Goal: Information Seeking & Learning: Learn about a topic

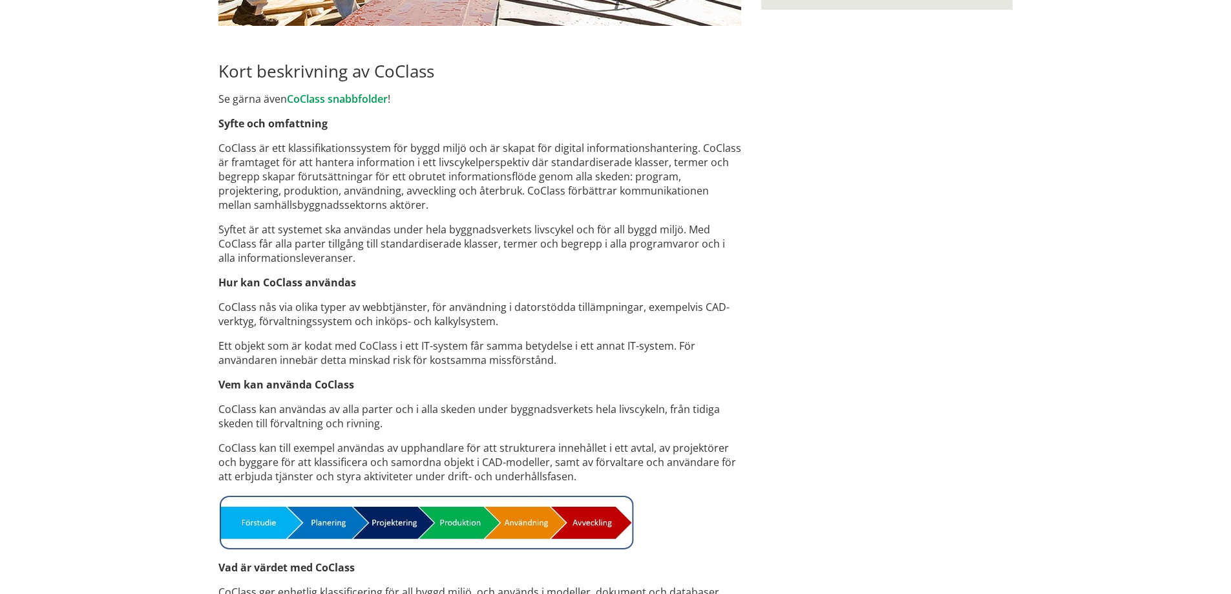
scroll to position [902, 0]
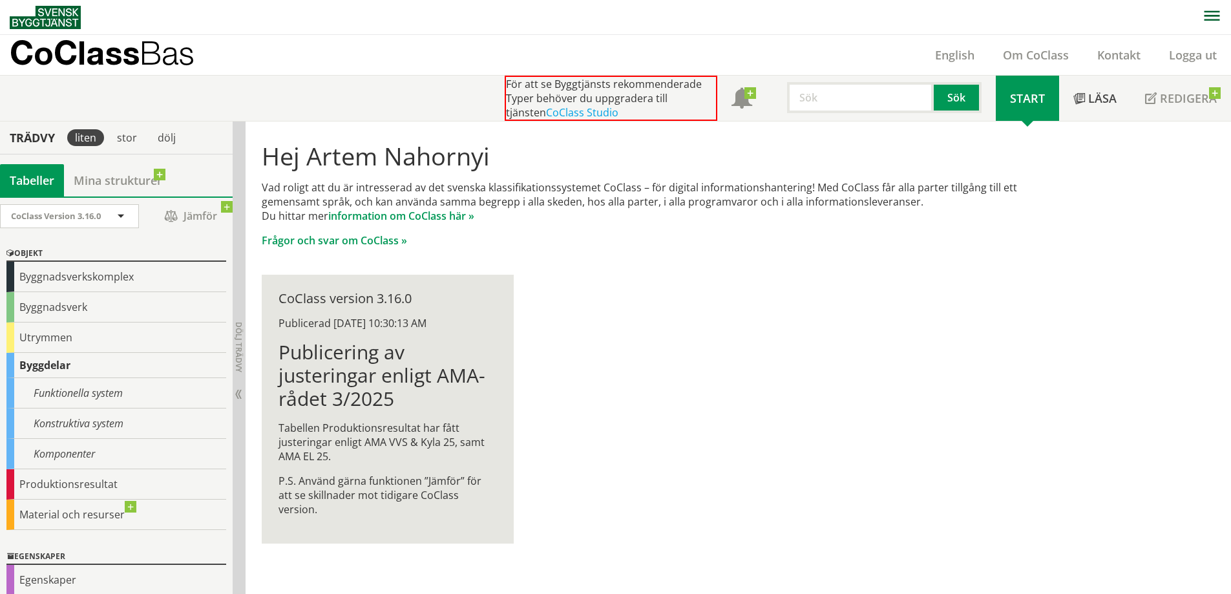
drag, startPoint x: 262, startPoint y: 185, endPoint x: 323, endPoint y: 191, distance: 61.7
click at [323, 191] on p "Vad roligt att du är intresserad av det svenska klassifikationssystemet CoClass…" at bounding box center [659, 201] width 794 height 43
drag, startPoint x: 267, startPoint y: 186, endPoint x: 317, endPoint y: 185, distance: 49.1
click at [317, 185] on p "Vad roligt att du är intresserad av det svenska klassifikationssystemet CoClass…" at bounding box center [659, 201] width 794 height 43
drag, startPoint x: 318, startPoint y: 185, endPoint x: 514, endPoint y: 205, distance: 196.8
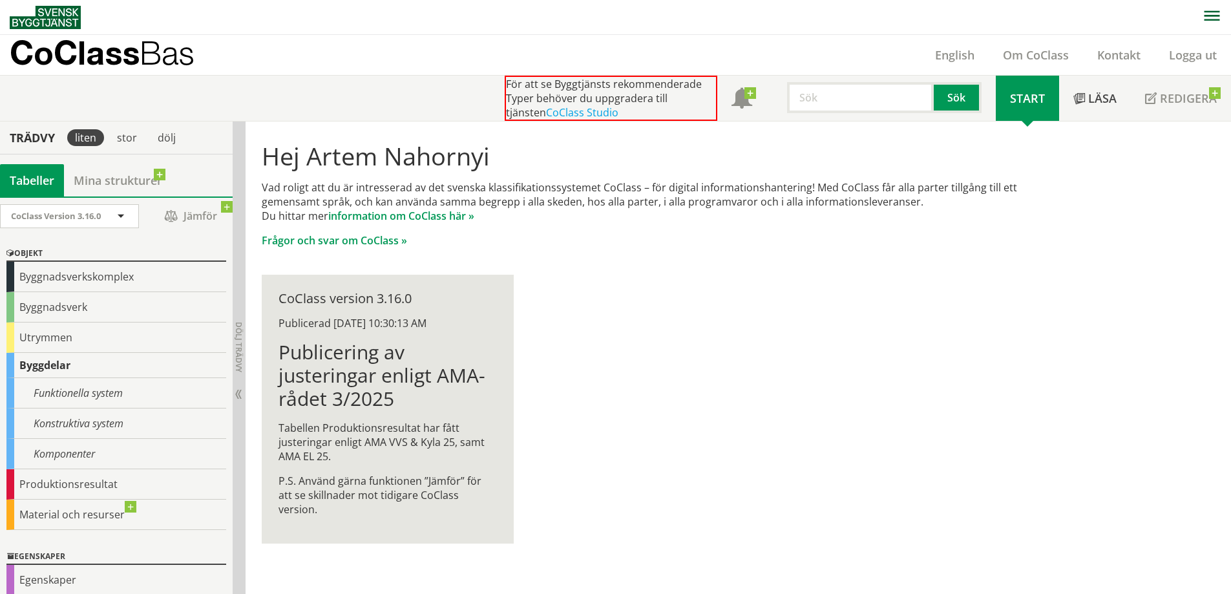
click at [514, 205] on p "Vad roligt att du är intresserad av det svenska klassifikationssystemet CoClass…" at bounding box center [659, 201] width 794 height 43
click at [846, 101] on input "text" at bounding box center [860, 97] width 147 height 31
click at [562, 110] on link "CoClass Studio" at bounding box center [582, 112] width 72 height 14
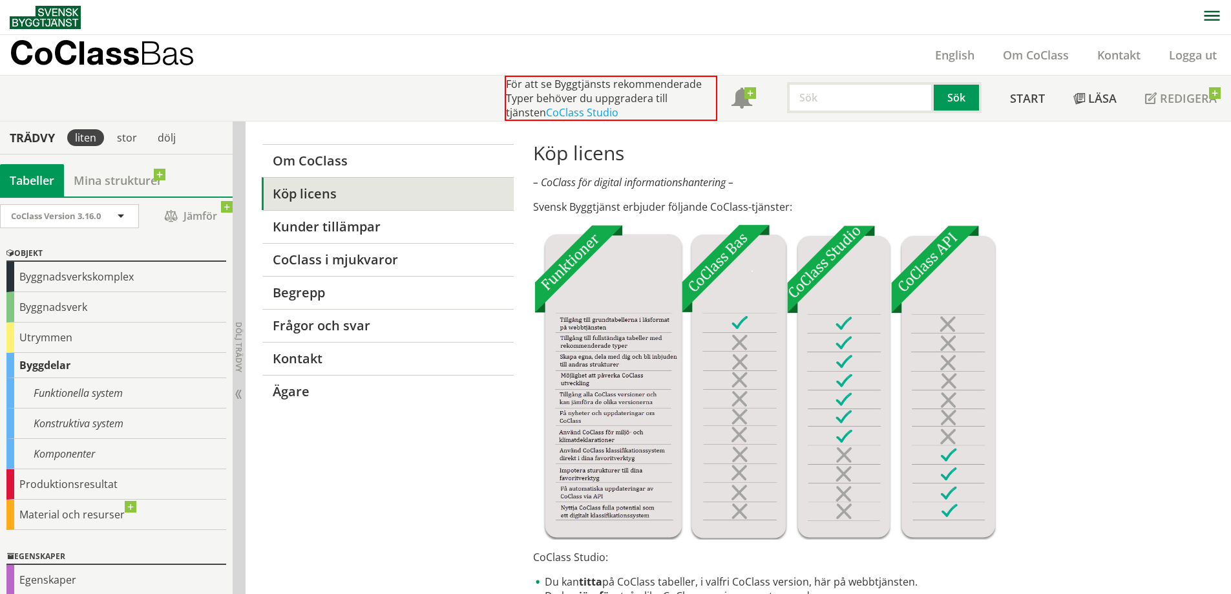
click at [41, 56] on p "CoClass Bas" at bounding box center [102, 52] width 185 height 15
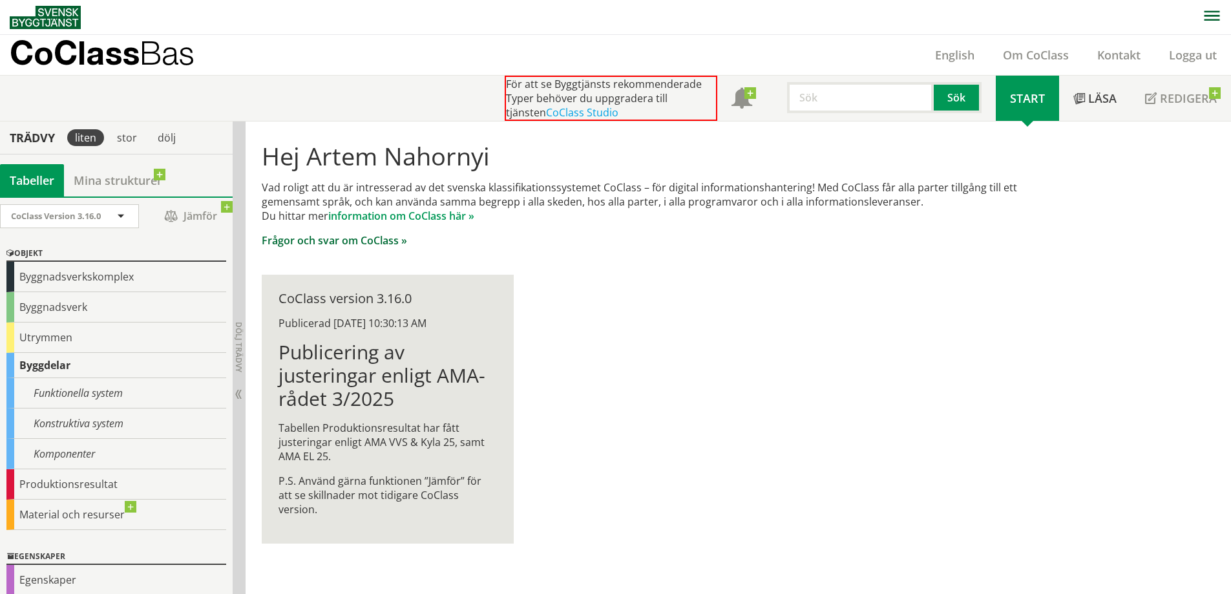
click at [369, 238] on link "Frågor och svar om CoClass »" at bounding box center [334, 240] width 145 height 14
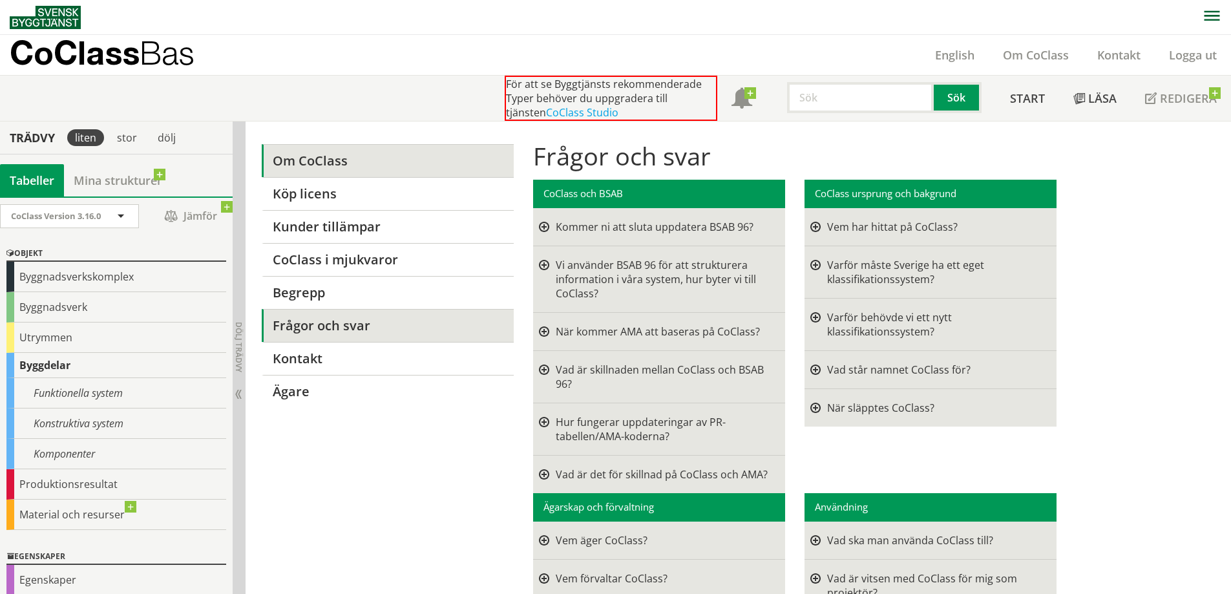
click at [339, 167] on link "Om CoClass" at bounding box center [387, 160] width 251 height 33
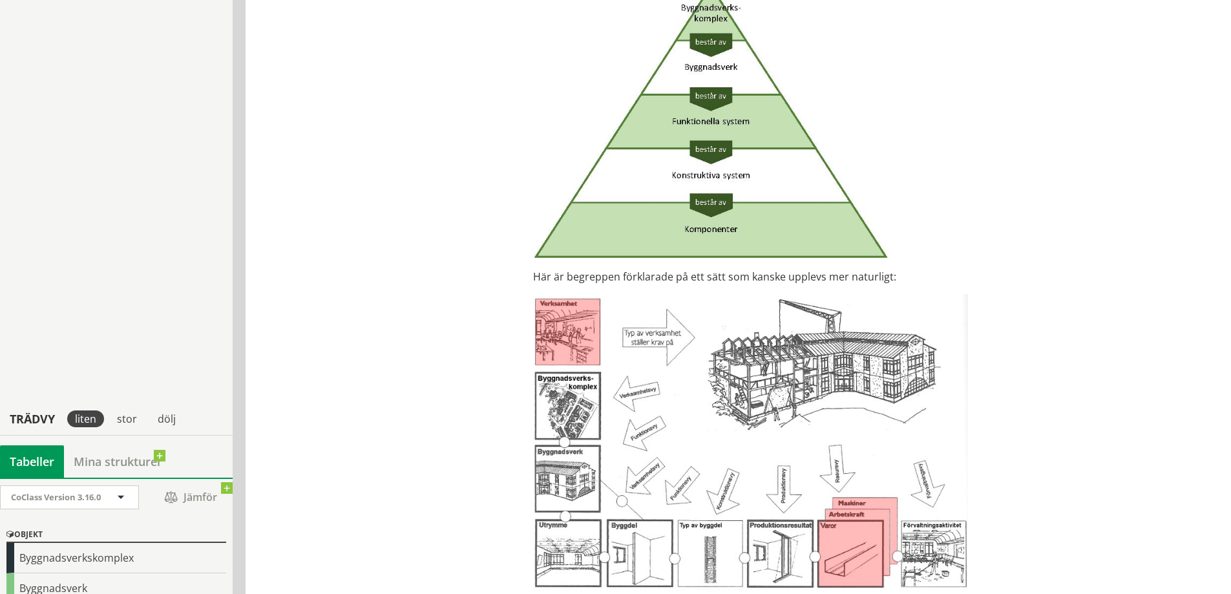
scroll to position [3359, 0]
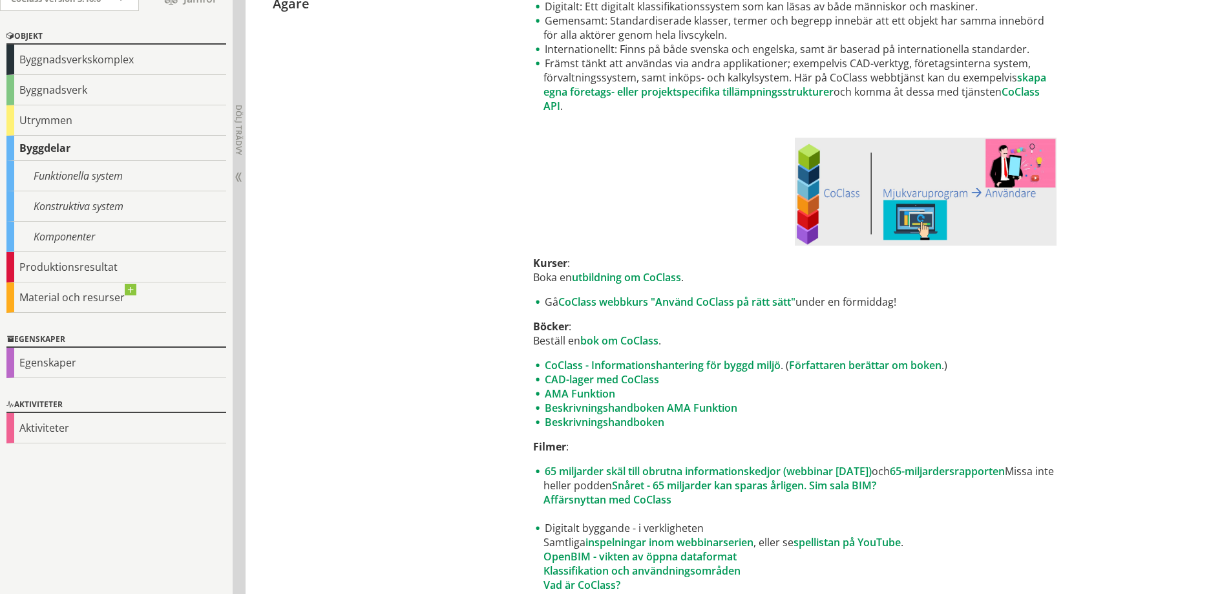
scroll to position [65, 0]
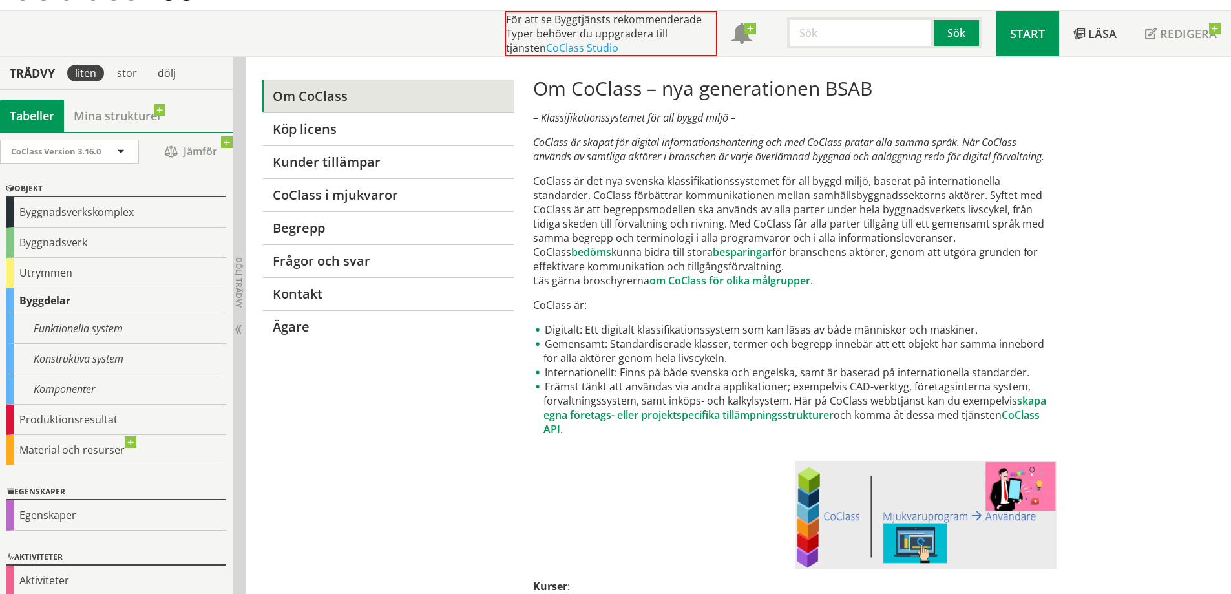
click at [1032, 31] on span "Start" at bounding box center [1027, 34] width 35 height 16
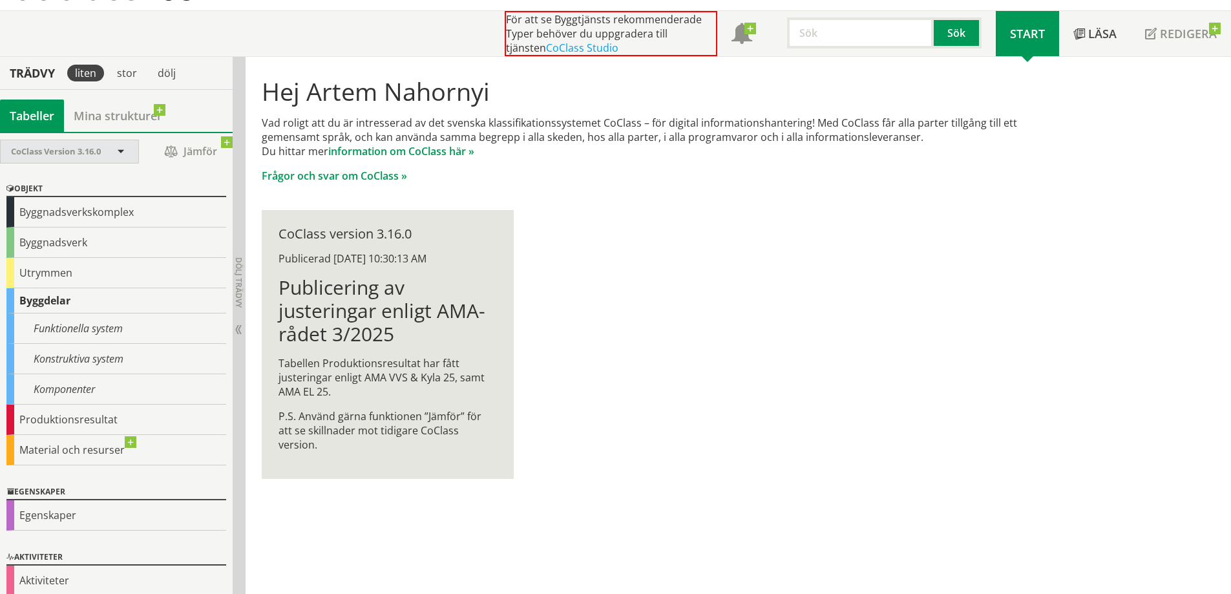
click at [116, 151] on span at bounding box center [121, 153] width 12 height 12
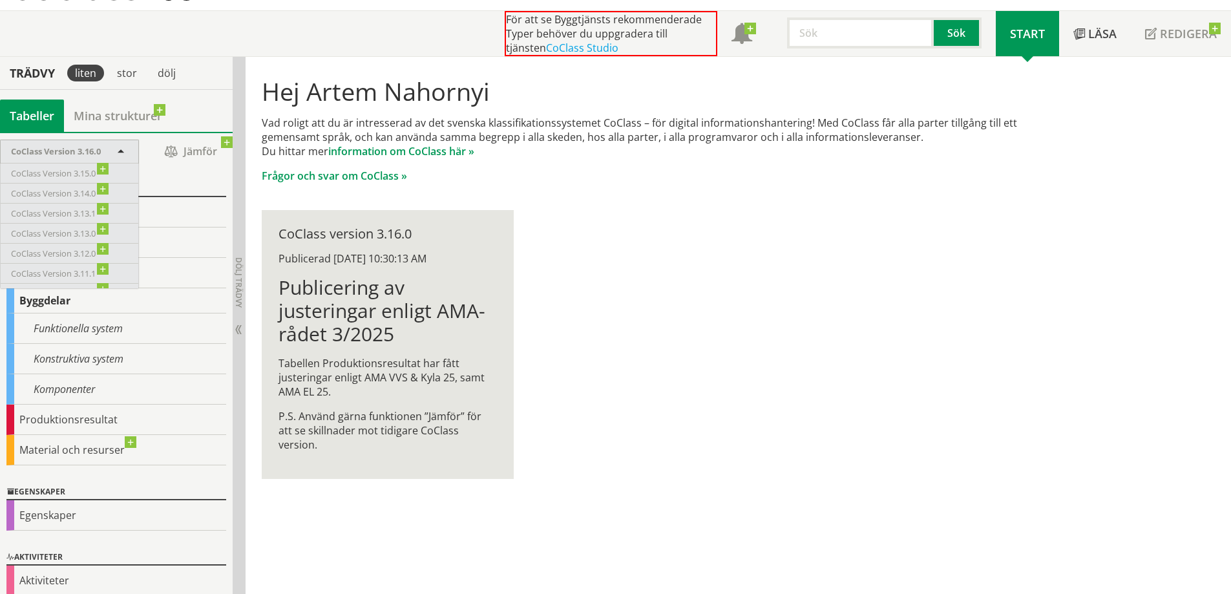
click at [116, 148] on span at bounding box center [121, 153] width 12 height 12
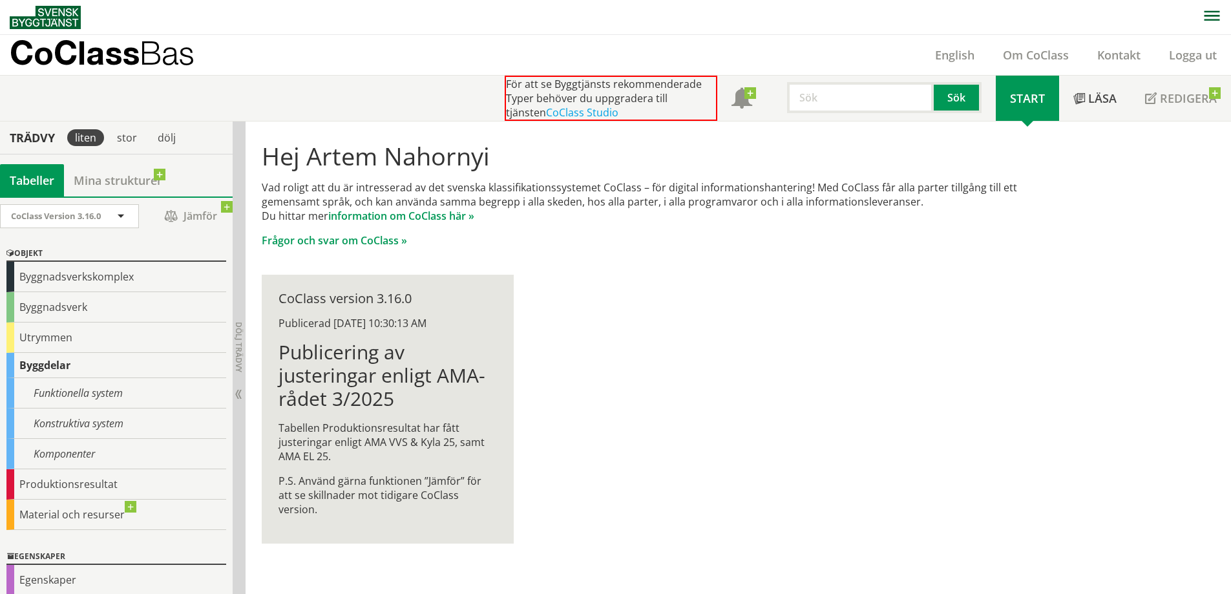
click at [48, 14] on img at bounding box center [45, 17] width 71 height 23
